Goal: Transaction & Acquisition: Purchase product/service

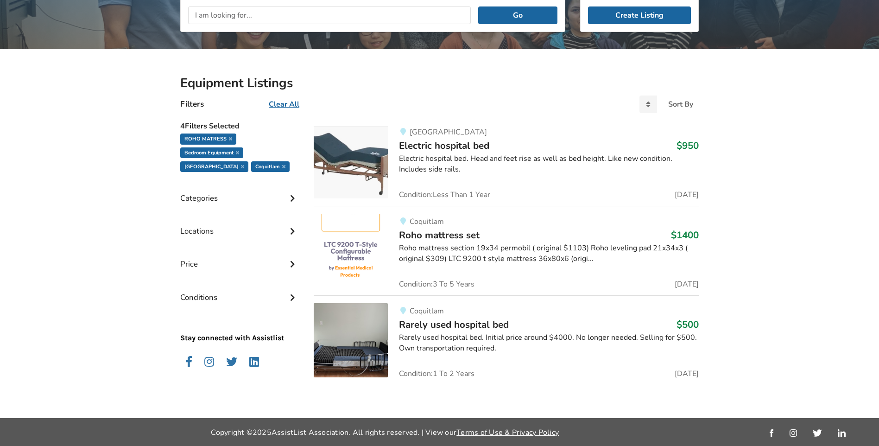
scroll to position [98, 0]
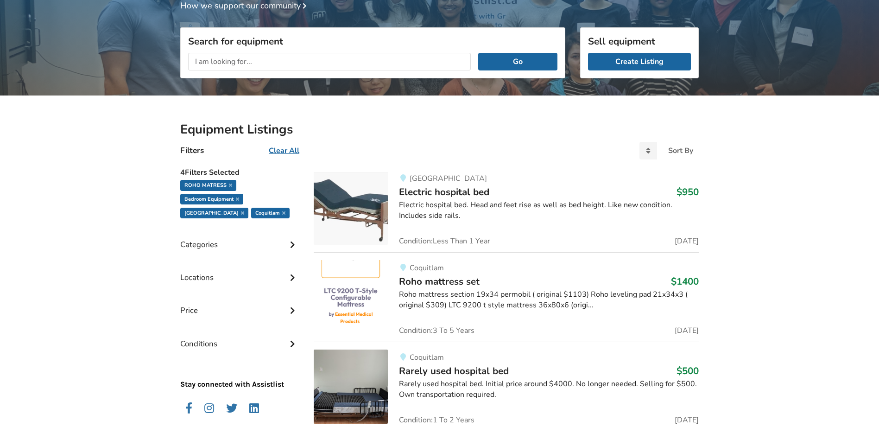
click at [357, 291] on img at bounding box center [351, 297] width 74 height 74
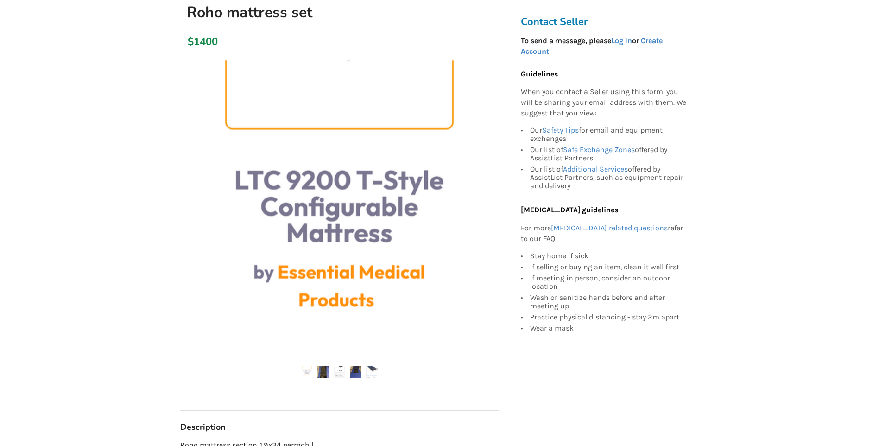
scroll to position [139, 0]
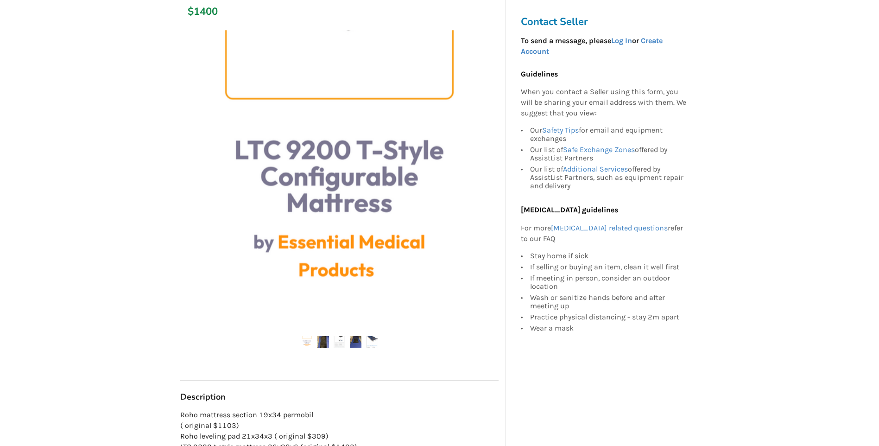
click at [308, 343] on img at bounding box center [307, 342] width 12 height 12
click at [320, 343] on img at bounding box center [323, 342] width 12 height 12
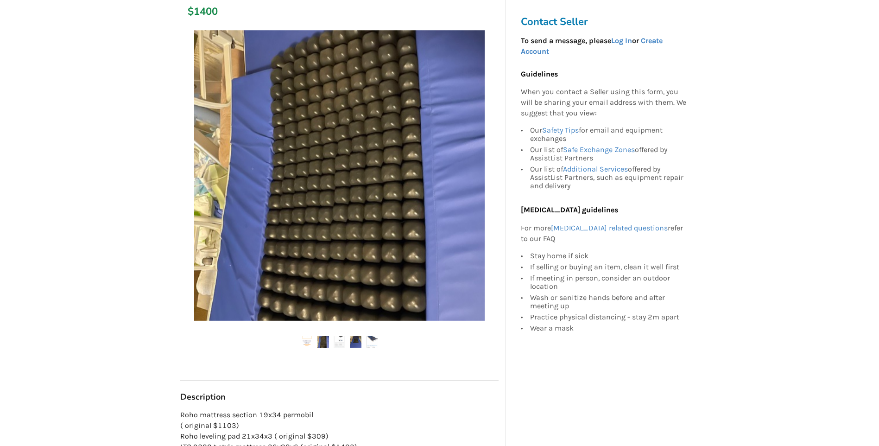
click at [355, 347] on img at bounding box center [356, 342] width 12 height 12
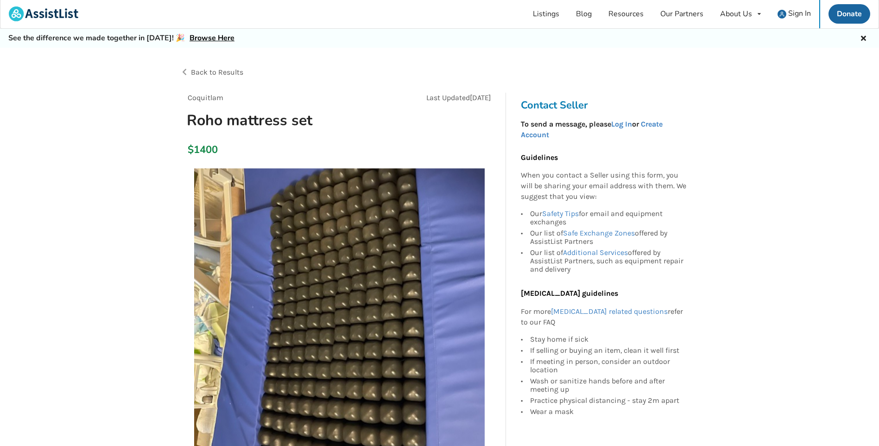
scroll to position [0, 0]
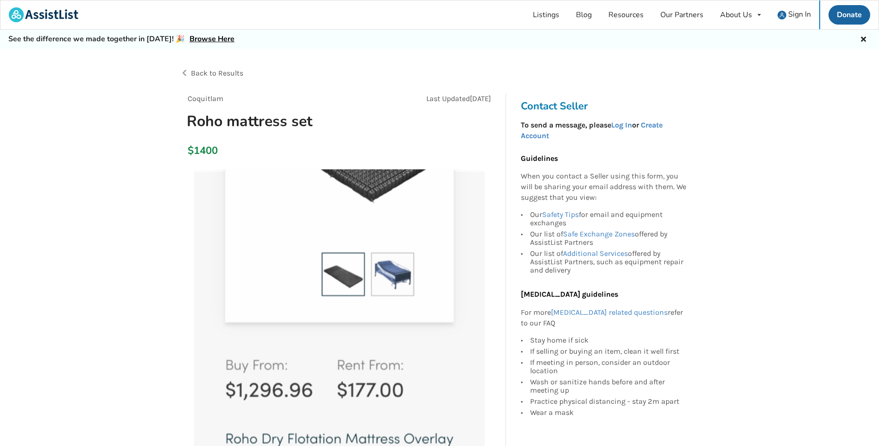
click at [184, 74] on div "Back to Results" at bounding box center [310, 73] width 260 height 26
